Goal: Ask a question

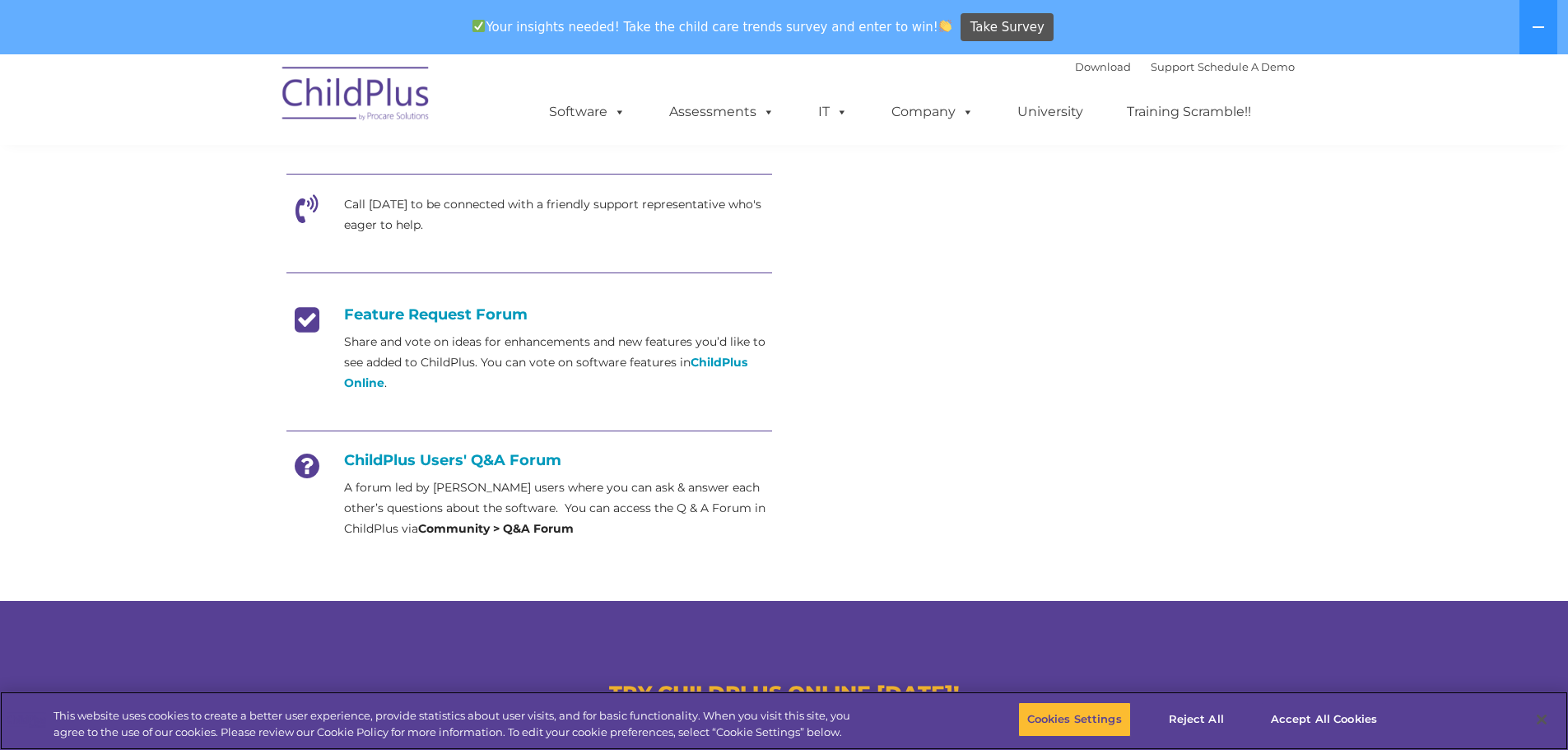
scroll to position [541, 0]
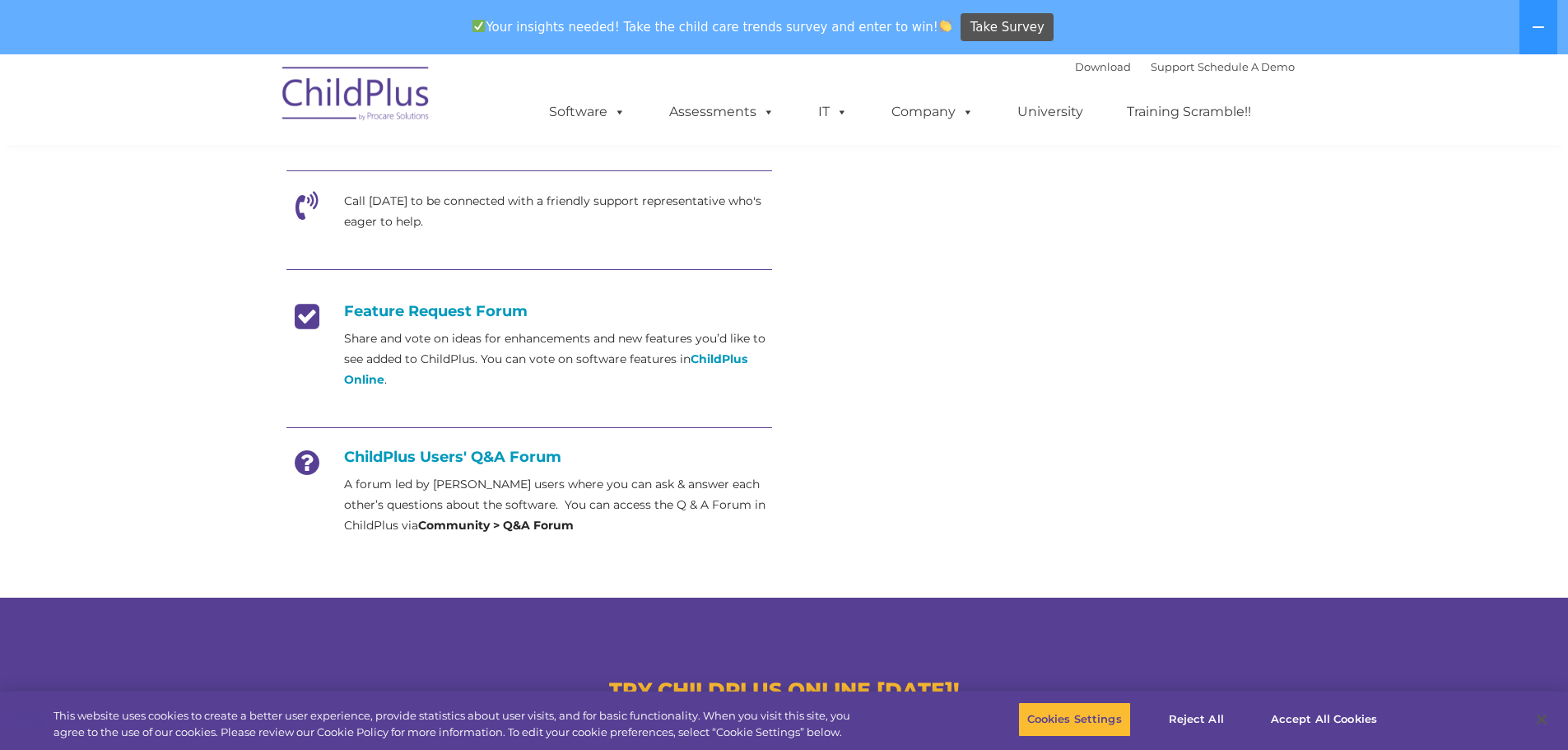
click at [308, 461] on icon at bounding box center [307, 468] width 41 height 41
click at [383, 457] on h4 "ChildPlus Users' Q&A Forum" at bounding box center [529, 457] width 486 height 18
click at [475, 529] on strong "Community > Q&A Forum" at bounding box center [496, 525] width 155 height 15
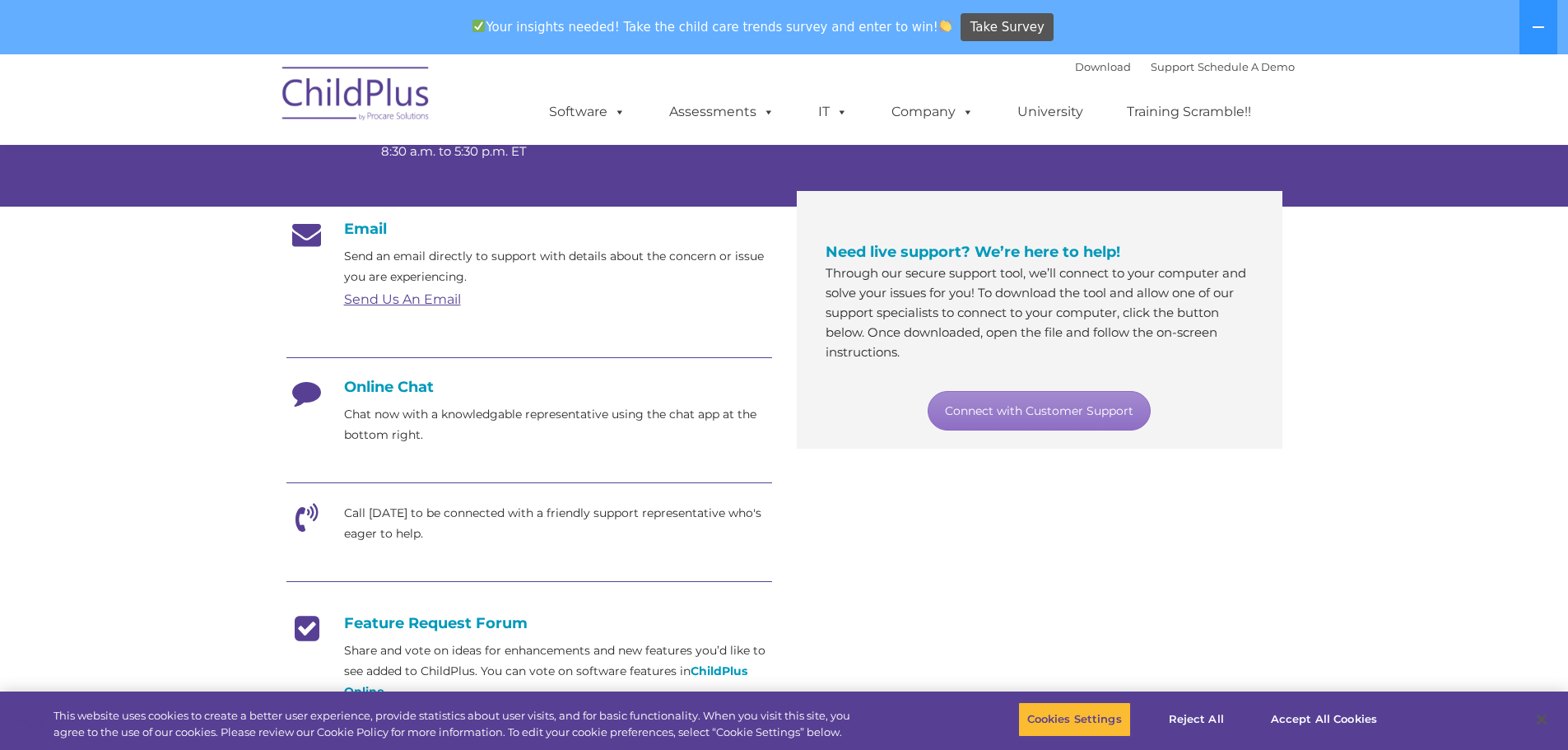
scroll to position [268, 0]
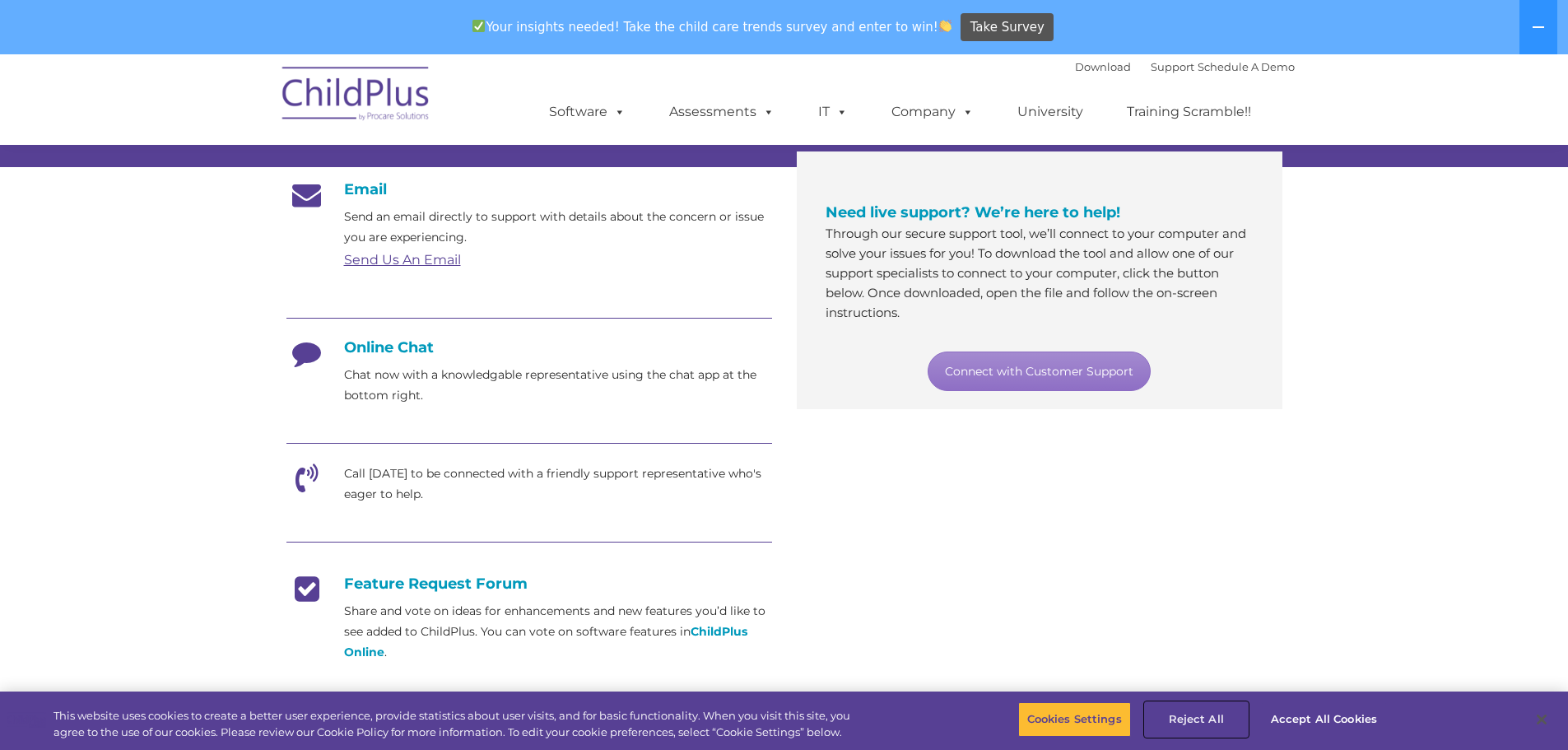
click at [1216, 733] on button "Reject All" at bounding box center [1196, 719] width 103 height 34
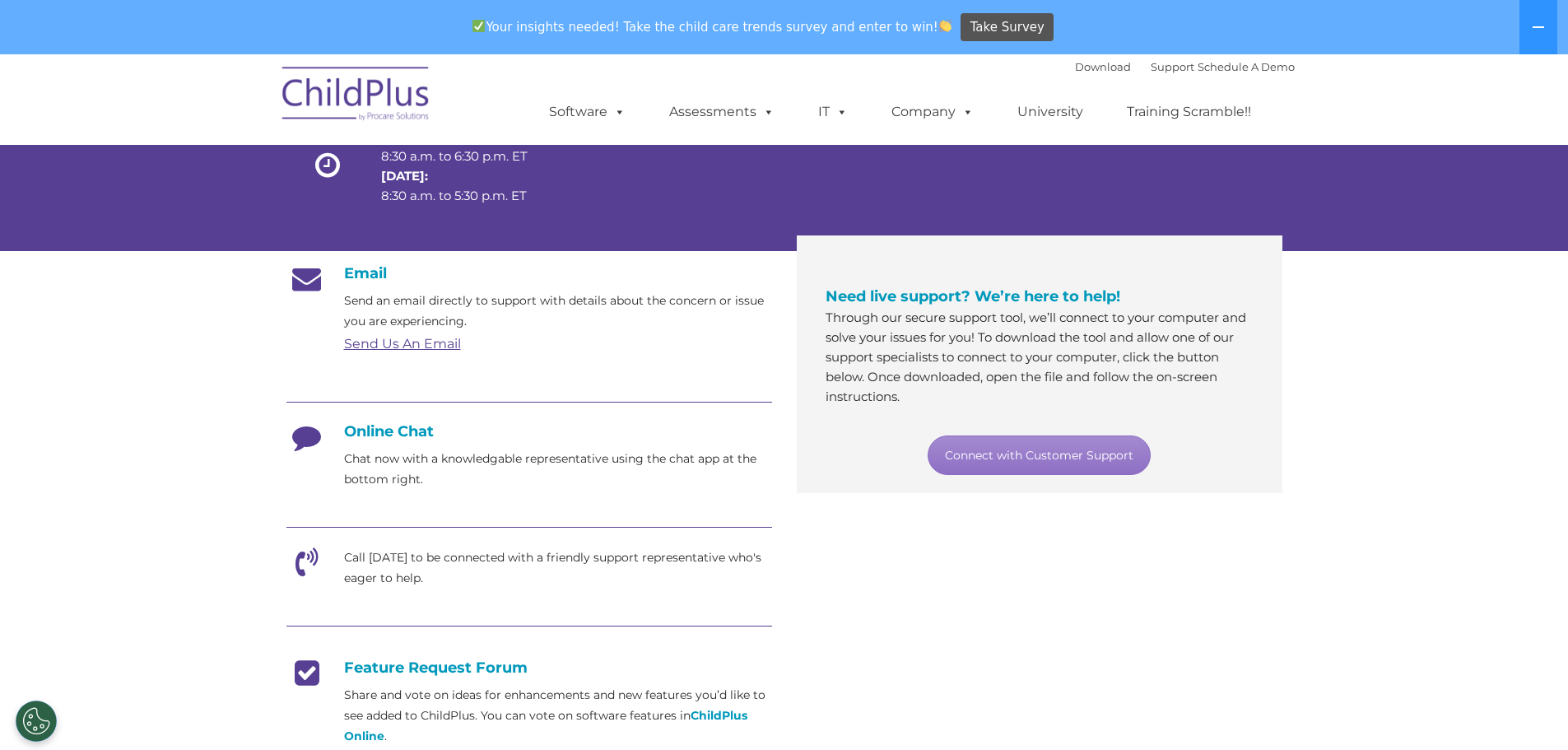
scroll to position [189, 0]
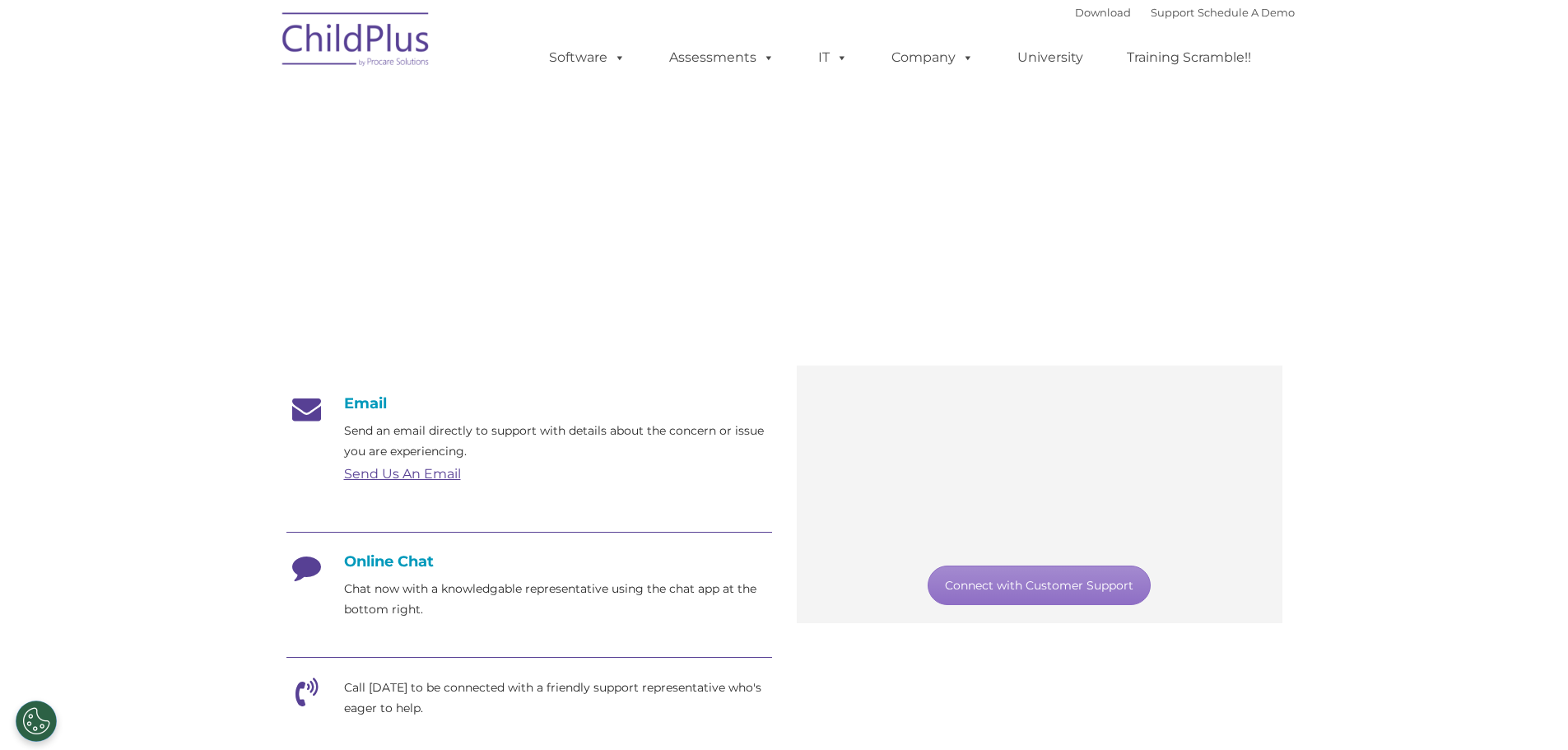
scroll to position [19, 0]
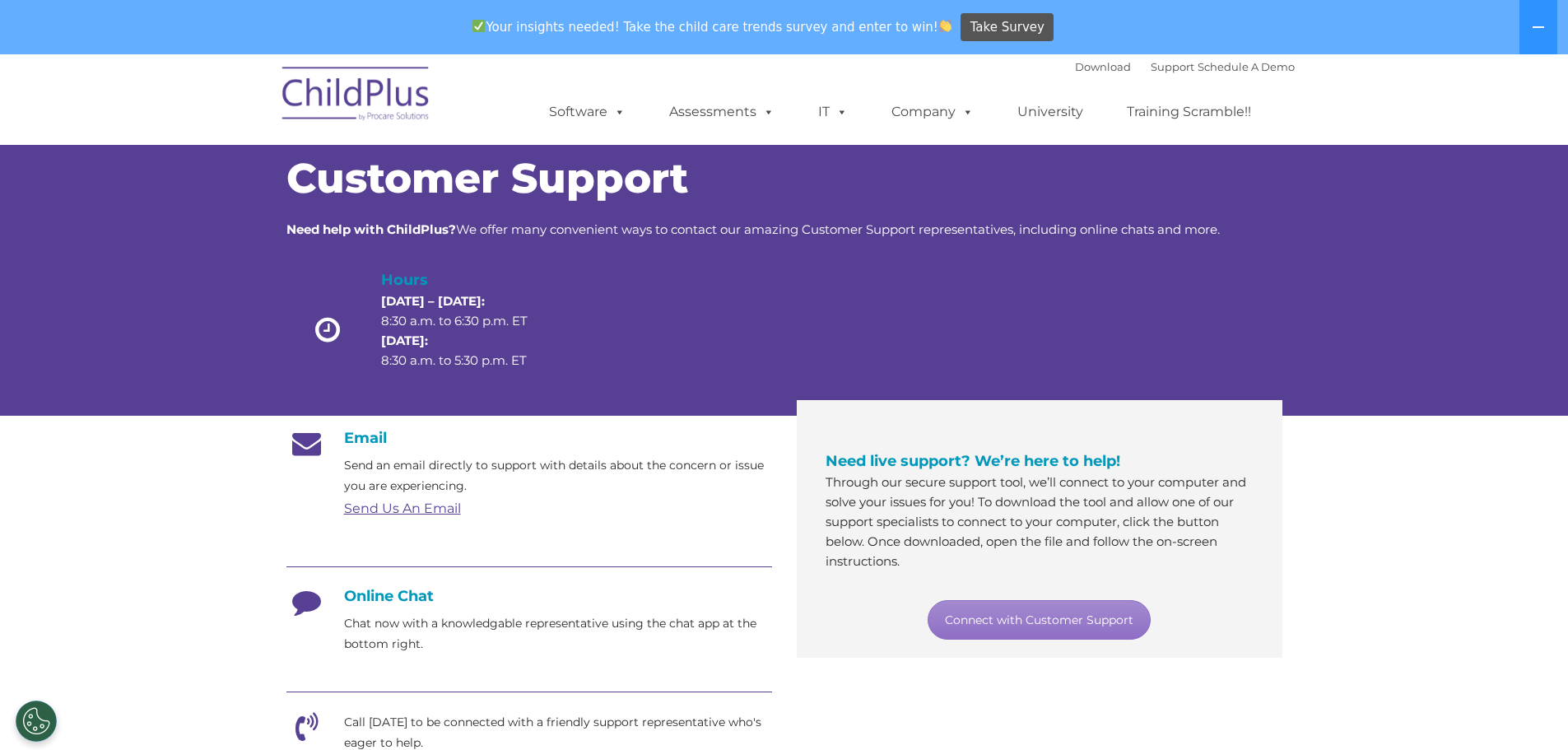
click at [295, 104] on img at bounding box center [356, 96] width 165 height 82
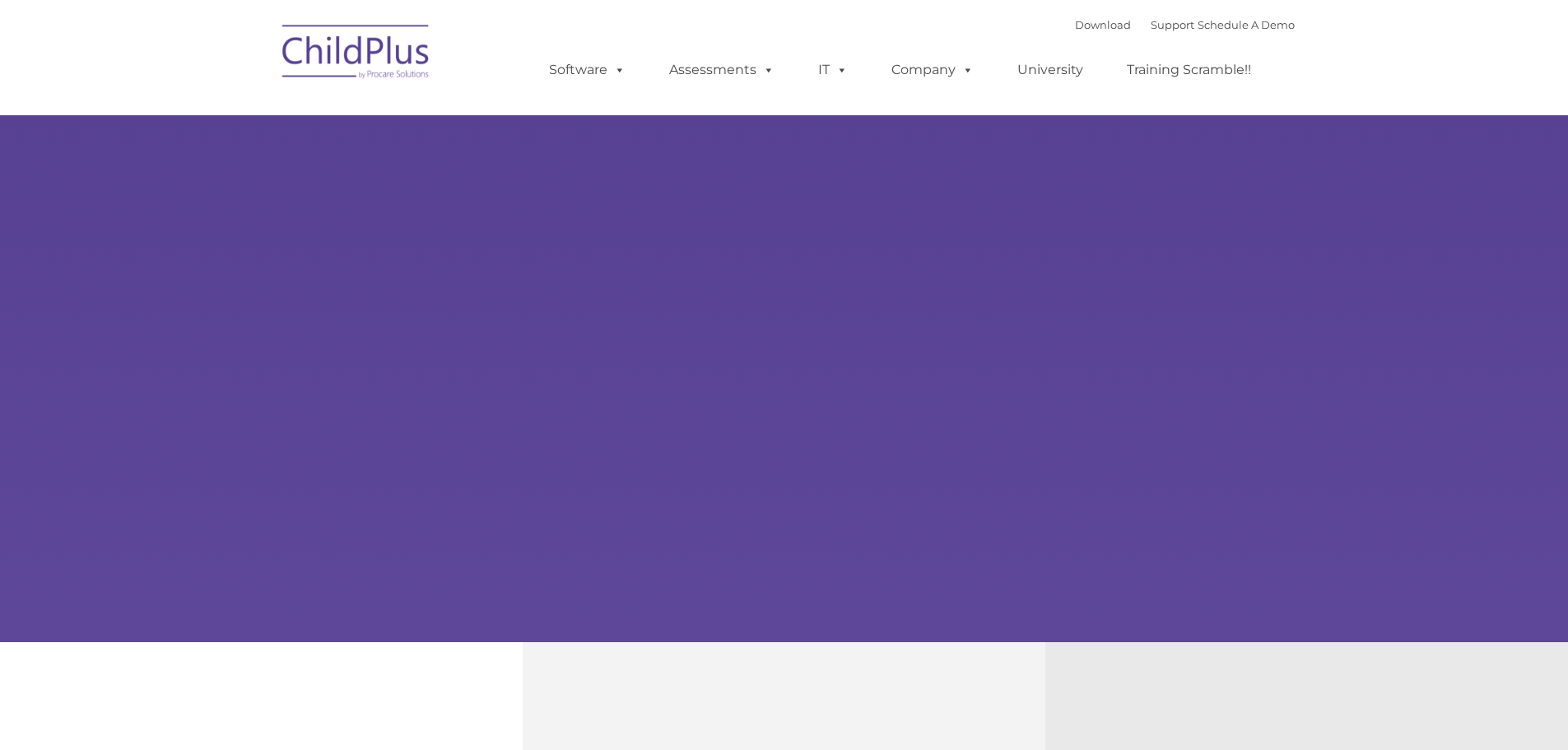
type input ""
select select "MEDIUM"
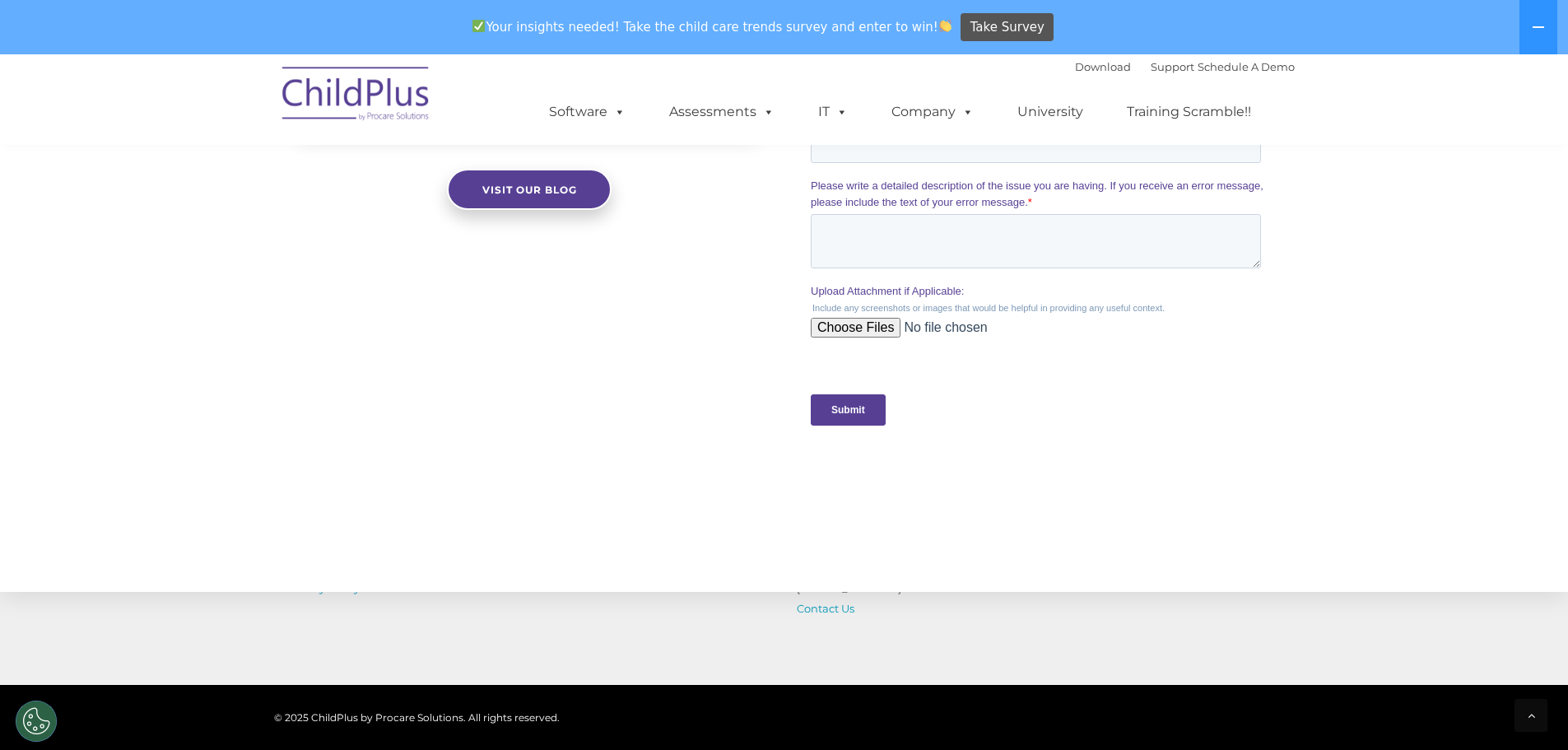
scroll to position [1654, 0]
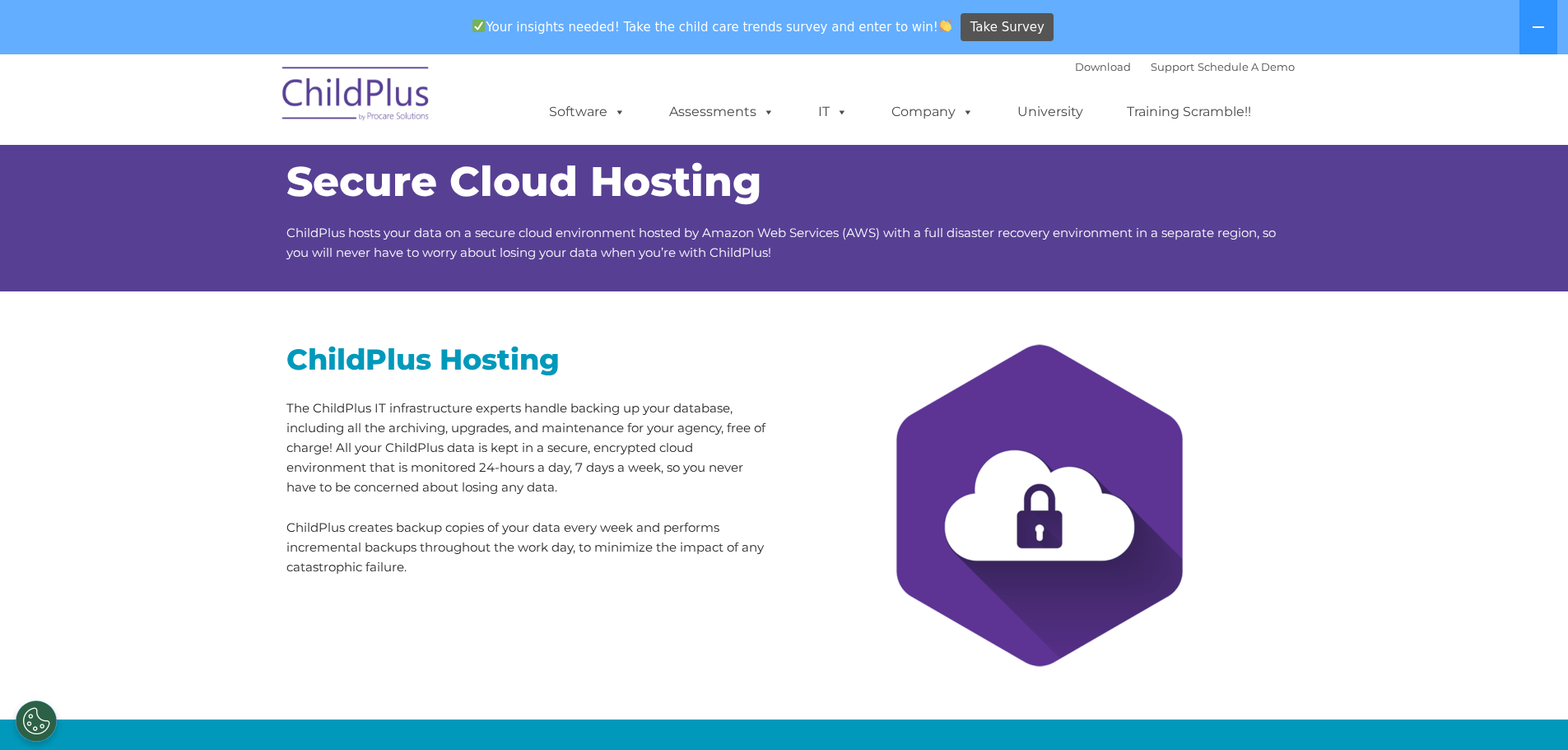
click at [331, 392] on div "ChildPlus Hosting The ChildPlus IT infrastructure experts handle backing up you…" at bounding box center [529, 458] width 486 height 236
